Goal: Task Accomplishment & Management: Use online tool/utility

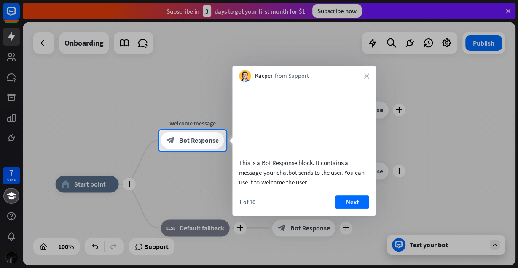
click at [506, 13] on div at bounding box center [259, 65] width 518 height 130
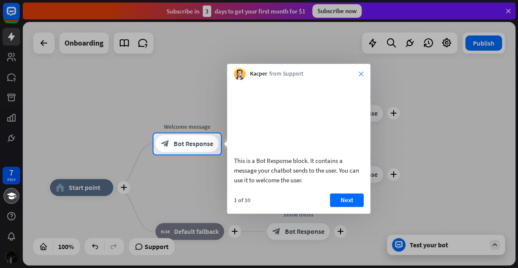
click at [361, 75] on icon "close" at bounding box center [361, 73] width 5 height 5
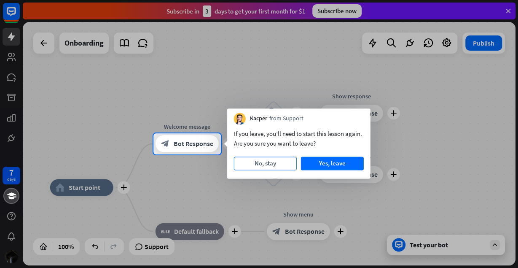
click at [279, 161] on button "No, stay" at bounding box center [265, 162] width 63 height 13
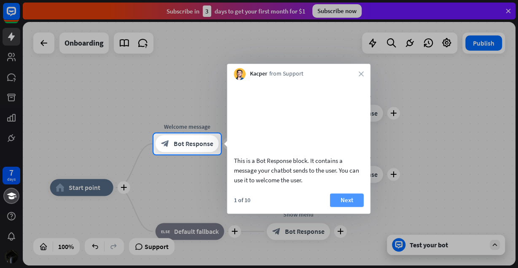
click at [344, 207] on button "Next" at bounding box center [347, 199] width 34 height 13
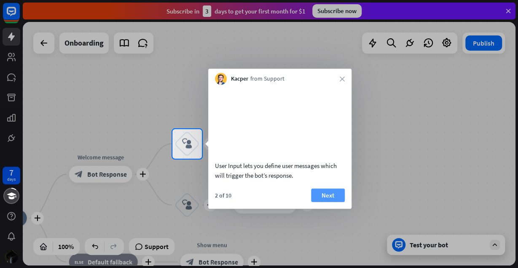
click at [325, 202] on button "Next" at bounding box center [328, 194] width 34 height 13
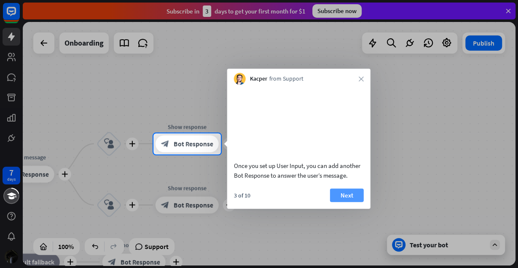
click at [352, 202] on button "Next" at bounding box center [347, 194] width 34 height 13
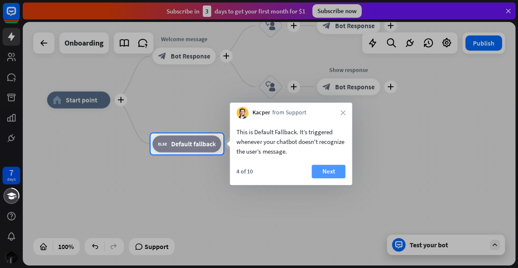
click at [329, 176] on button "Next" at bounding box center [329, 170] width 34 height 13
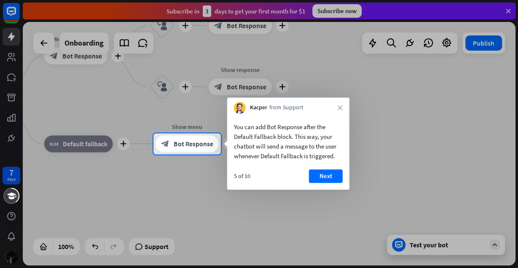
click at [329, 176] on button "Next" at bounding box center [326, 175] width 34 height 13
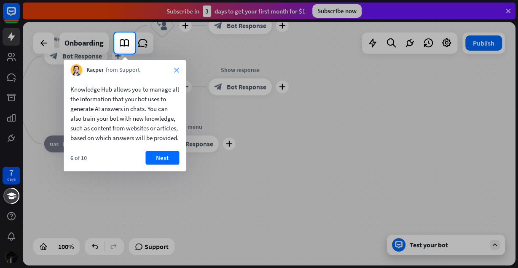
click at [179, 70] on icon "close" at bounding box center [176, 69] width 5 height 5
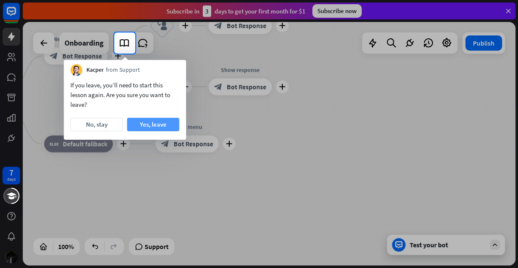
click at [154, 124] on button "Yes, leave" at bounding box center [153, 124] width 52 height 13
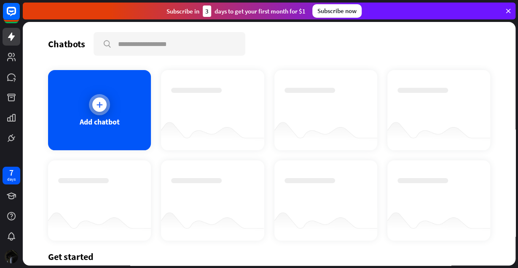
click at [130, 125] on div "Add chatbot" at bounding box center [99, 110] width 103 height 80
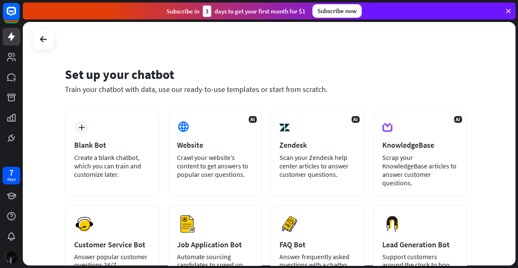
click at [264, 175] on div "plus Blank Bot Create a blank chatbot, which you can train and customize later.…" at bounding box center [266, 194] width 402 height 167
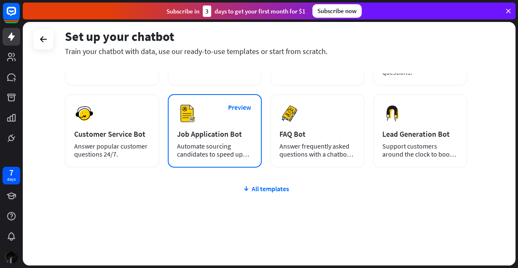
scroll to position [114, 0]
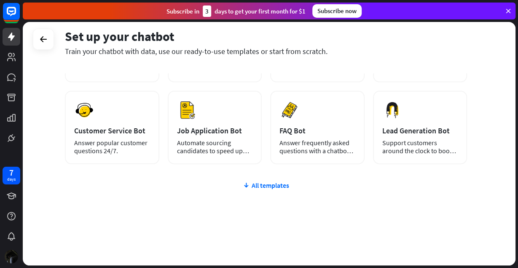
click at [165, 160] on div "plus Blank Bot Create a blank chatbot, which you can train and customize later.…" at bounding box center [266, 80] width 402 height 167
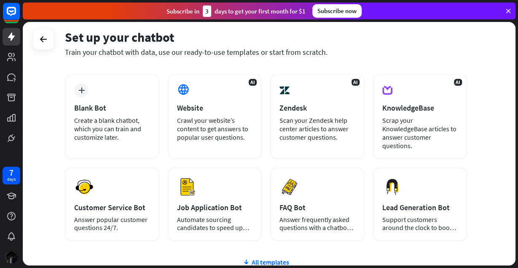
scroll to position [19, 0]
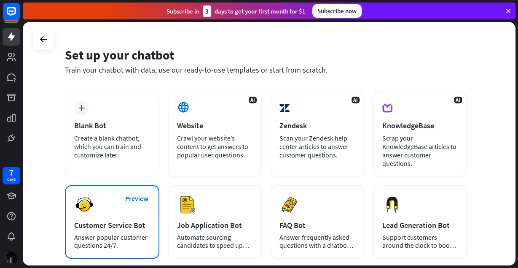
click at [105, 209] on div "Preview Customer Service Bot Answer popular customer questions 24/7." at bounding box center [112, 221] width 94 height 73
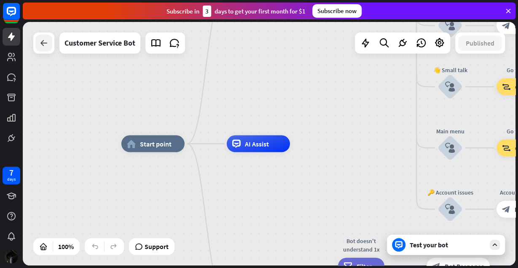
click at [48, 44] on icon at bounding box center [44, 43] width 10 height 10
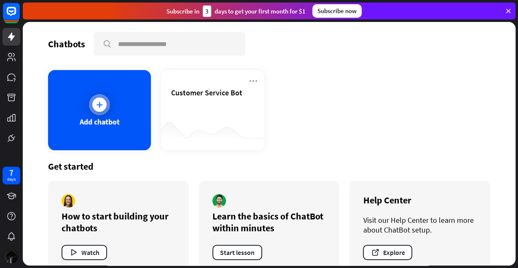
click at [121, 120] on div "Add chatbot" at bounding box center [99, 110] width 103 height 80
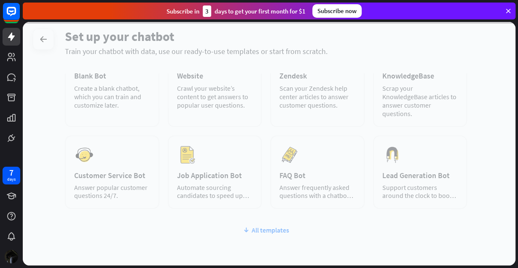
scroll to position [94, 0]
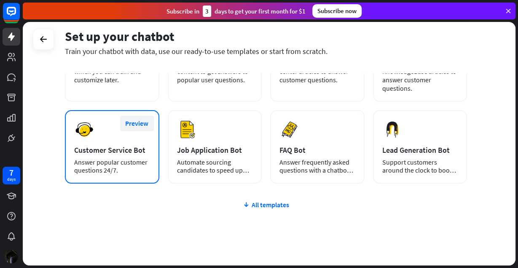
click at [135, 119] on button "Preview" at bounding box center [137, 124] width 34 height 16
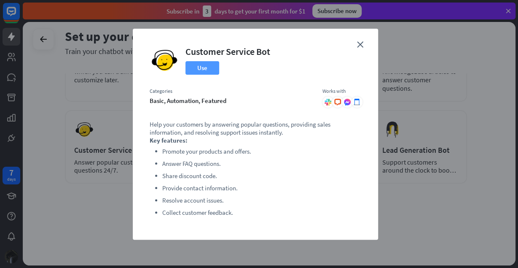
click at [208, 69] on button "Use" at bounding box center [203, 67] width 34 height 13
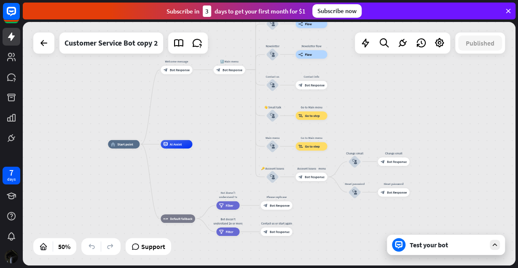
drag, startPoint x: 477, startPoint y: 128, endPoint x: 358, endPoint y: 111, distance: 120.2
click at [358, 111] on div "home_2 Start point Welcome message block_bot_response Bot Response 🔙 Main menu …" at bounding box center [269, 143] width 493 height 243
click at [424, 242] on div "Test your bot" at bounding box center [448, 244] width 76 height 8
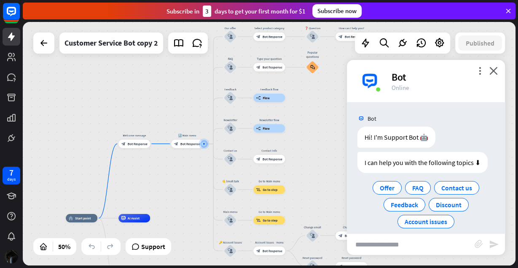
scroll to position [9, 0]
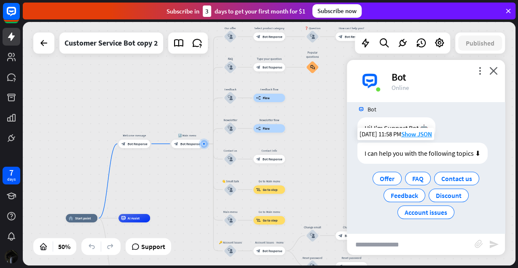
click at [450, 154] on div "I can help you with the following topics ⬇" at bounding box center [423, 153] width 130 height 21
click at [492, 141] on div "Hi! I'm Support Bot 🤖 [DATE] 11:58 PM Show JSON" at bounding box center [426, 129] width 158 height 25
click at [423, 213] on span "Account issues" at bounding box center [426, 212] width 43 height 8
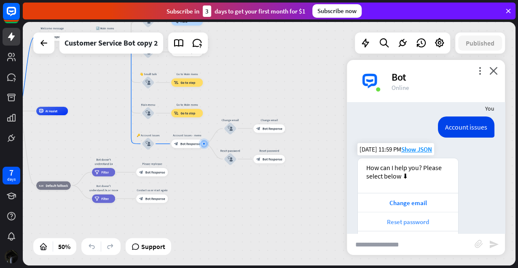
scroll to position [125, 0]
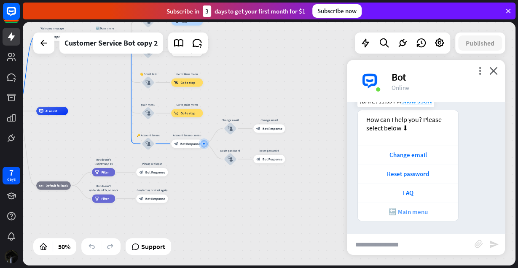
click at [410, 213] on div "🔙 Main menu" at bounding box center [408, 212] width 92 height 8
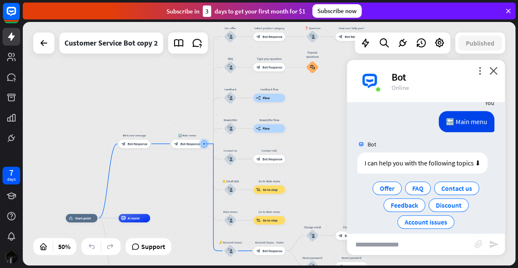
scroll to position [264, 0]
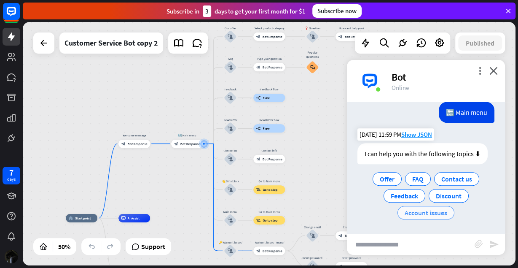
click at [414, 214] on span "Account issues" at bounding box center [426, 212] width 43 height 8
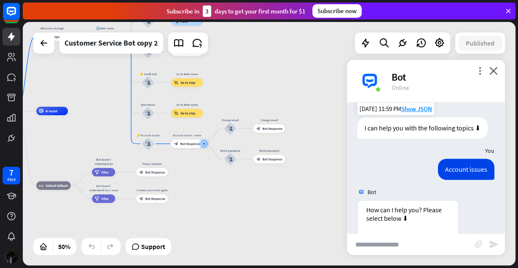
scroll to position [380, 0]
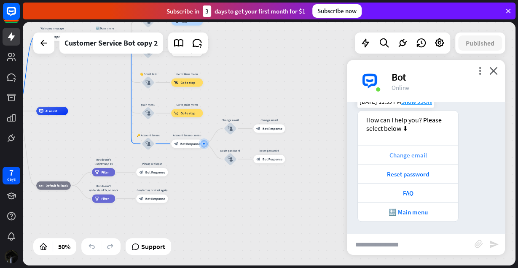
click at [415, 150] on div "Change email" at bounding box center [408, 154] width 100 height 19
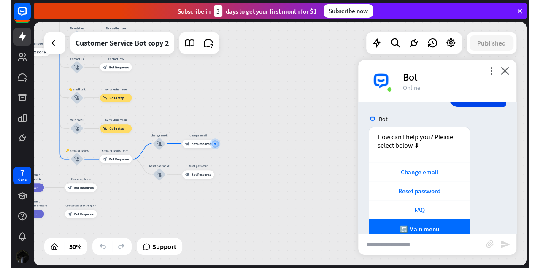
scroll to position [0, 0]
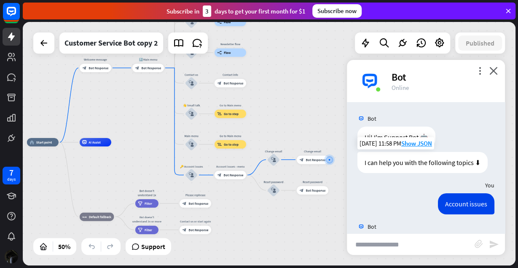
drag, startPoint x: 151, startPoint y: 104, endPoint x: 272, endPoint y: 121, distance: 121.4
click at [272, 121] on div "home_2 Start point Welcome message block_bot_response Bot Response 🔙 Main menu …" at bounding box center [269, 143] width 493 height 243
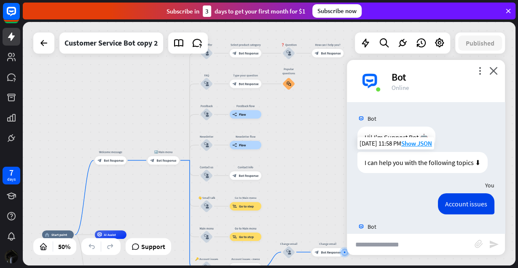
drag, startPoint x: 279, startPoint y: 70, endPoint x: 270, endPoint y: 140, distance: 70.6
click at [290, 153] on div "home_2 Start point Welcome message block_bot_response Bot Response 🔙 Main menu …" at bounding box center [269, 143] width 493 height 243
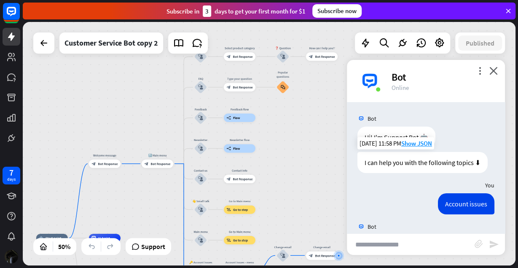
drag, startPoint x: 314, startPoint y: 129, endPoint x: 270, endPoint y: 131, distance: 43.9
click at [283, 140] on div "home_2 Start point Welcome message block_bot_response Bot Response 🔙 Main menu …" at bounding box center [269, 143] width 493 height 243
